Goal: Transaction & Acquisition: Book appointment/travel/reservation

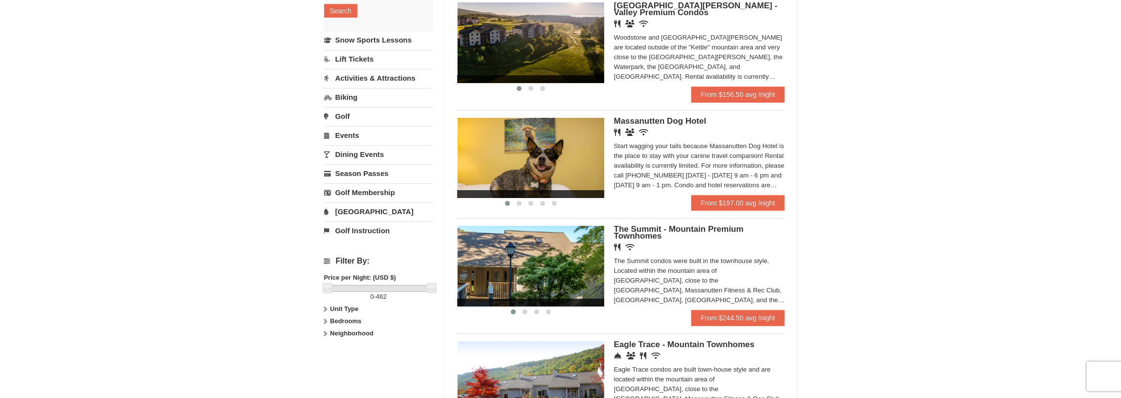
scroll to position [203, 0]
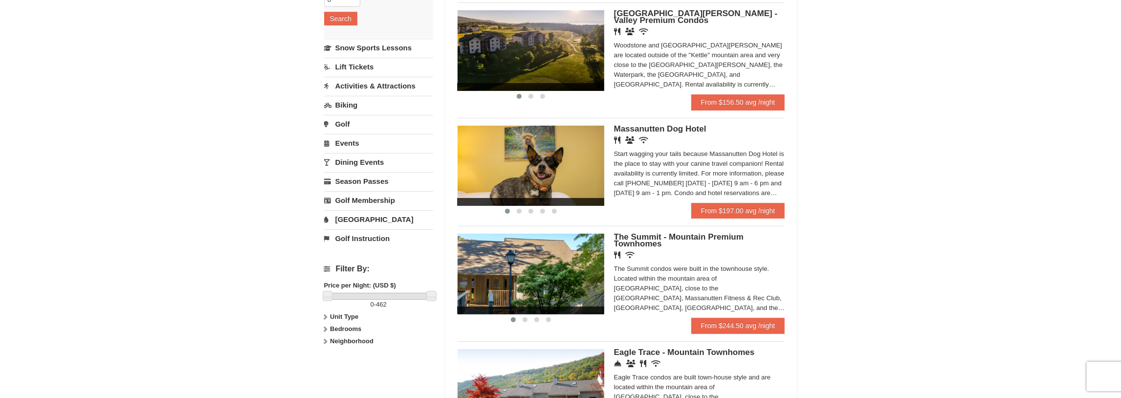
click at [566, 287] on img at bounding box center [531, 274] width 147 height 80
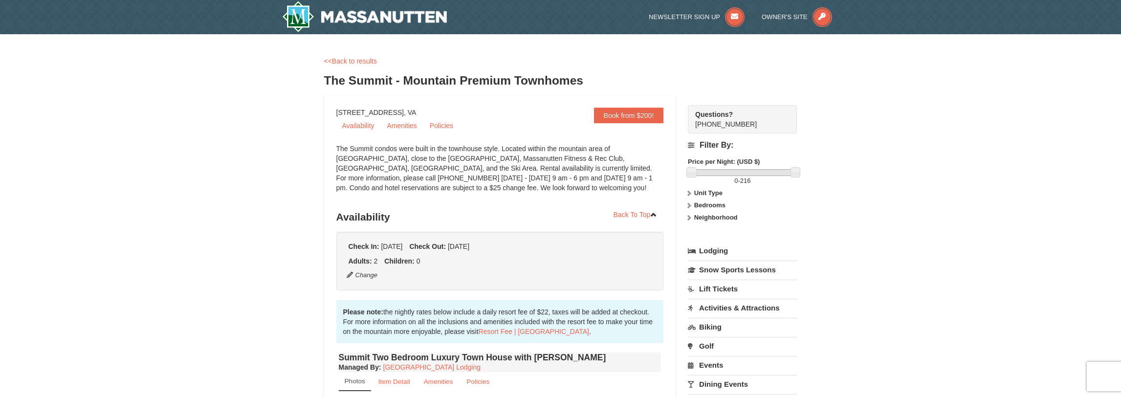
scroll to position [254, 0]
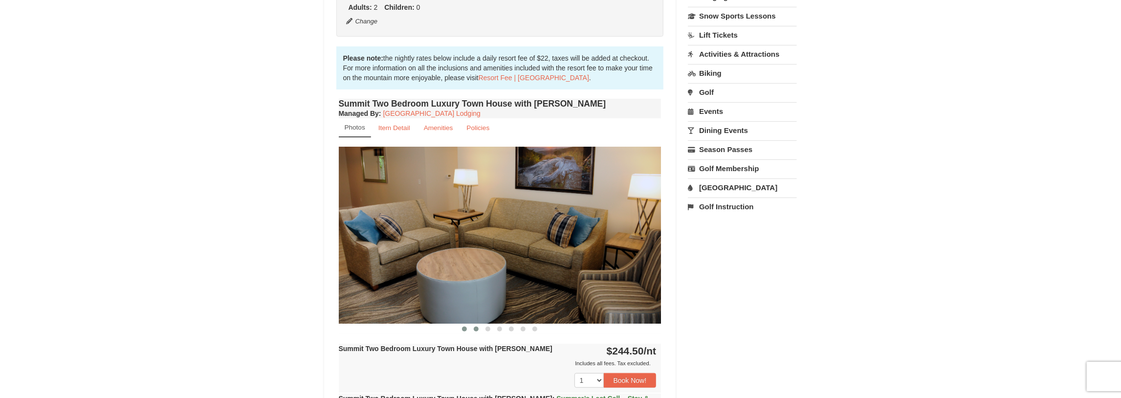
click at [477, 330] on span at bounding box center [476, 329] width 5 height 5
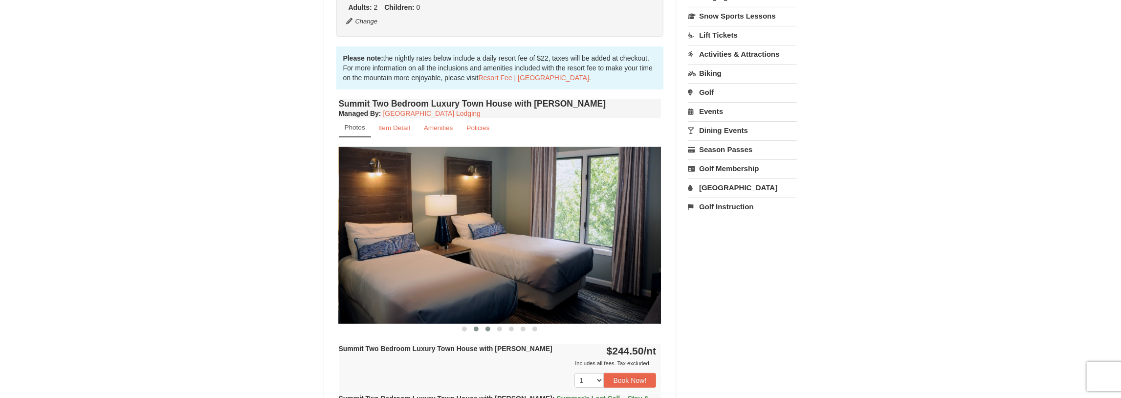
click at [489, 329] on span at bounding box center [488, 329] width 5 height 5
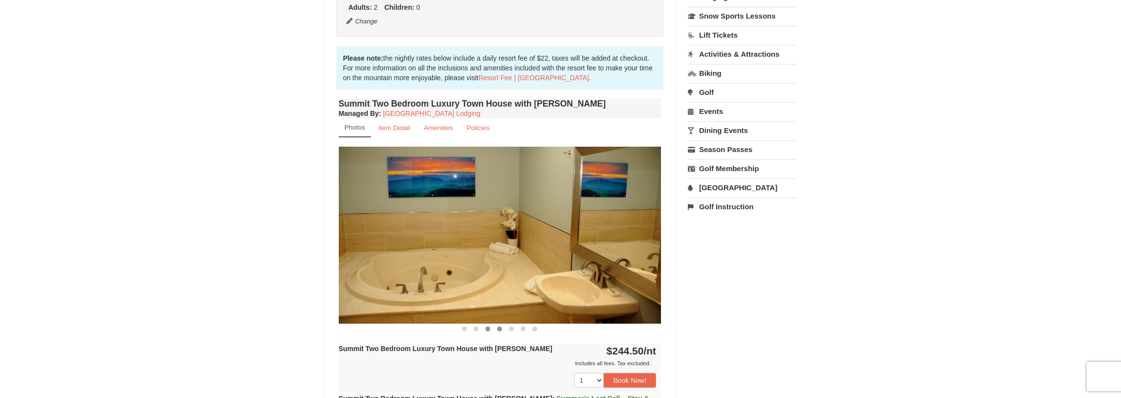
click at [502, 329] on span at bounding box center [499, 329] width 5 height 5
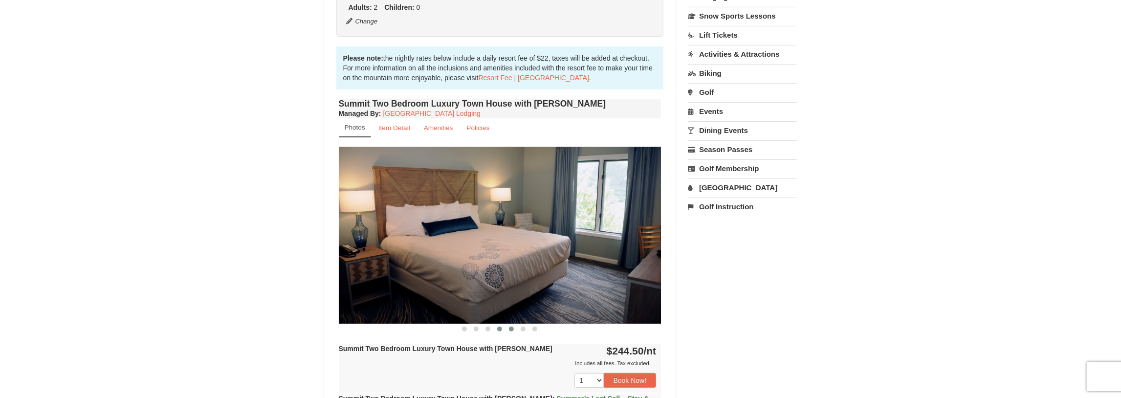
click at [514, 328] on span at bounding box center [511, 329] width 5 height 5
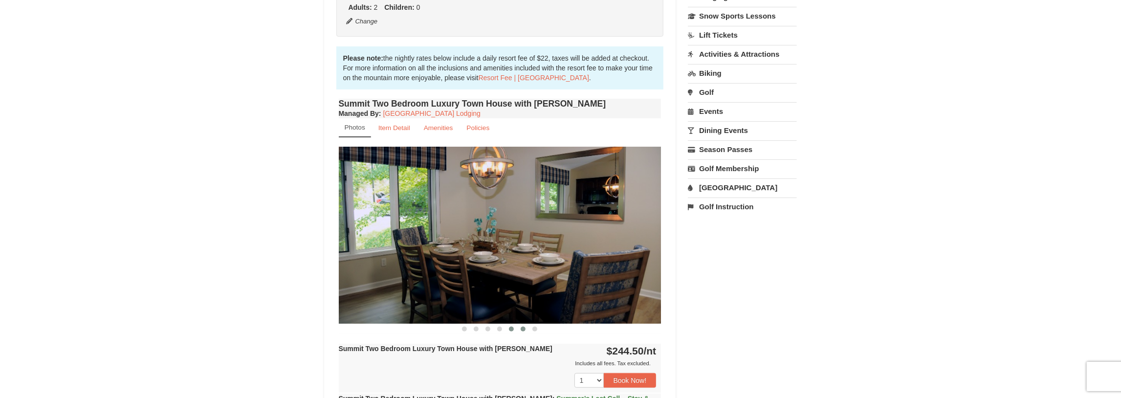
click at [523, 328] on span at bounding box center [523, 329] width 5 height 5
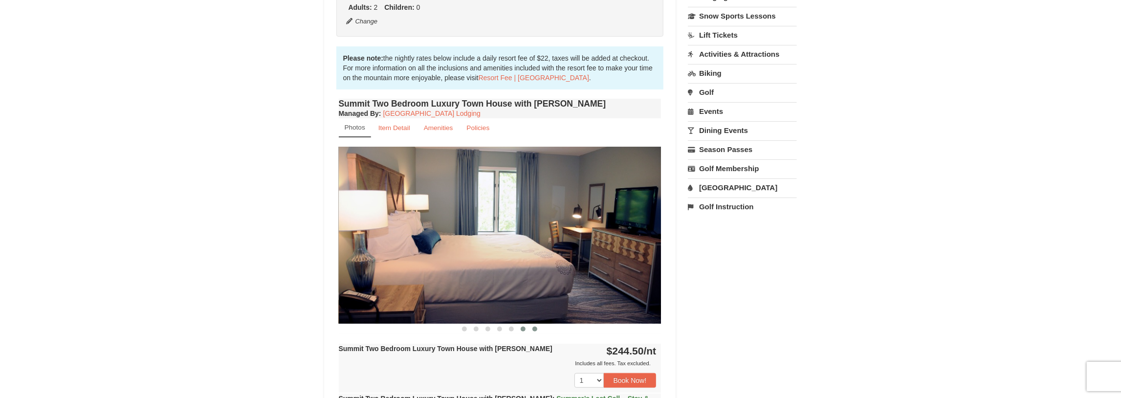
click at [536, 330] on span at bounding box center [535, 329] width 5 height 5
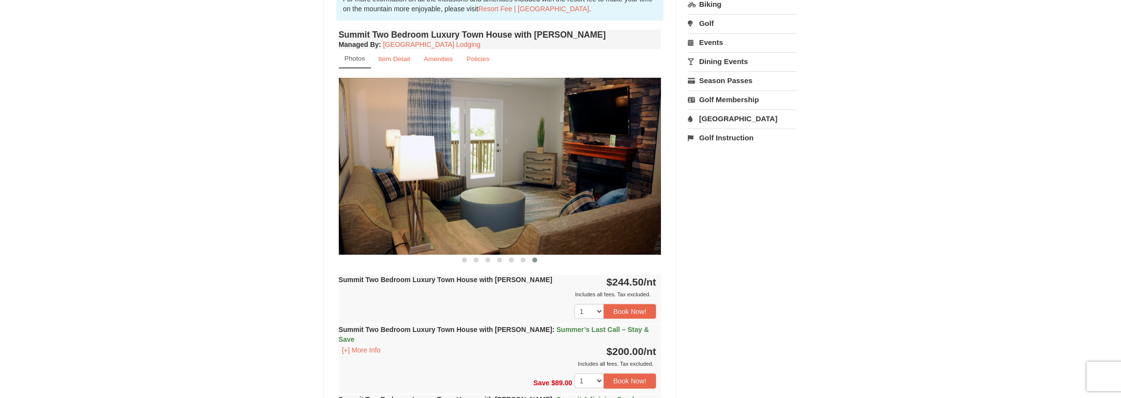
scroll to position [406, 0]
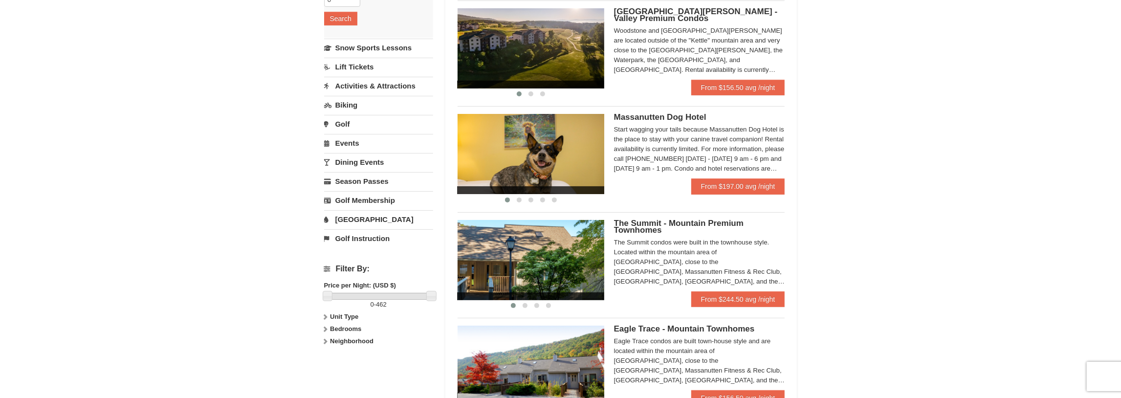
scroll to position [203, 0]
